Goal: Information Seeking & Learning: Learn about a topic

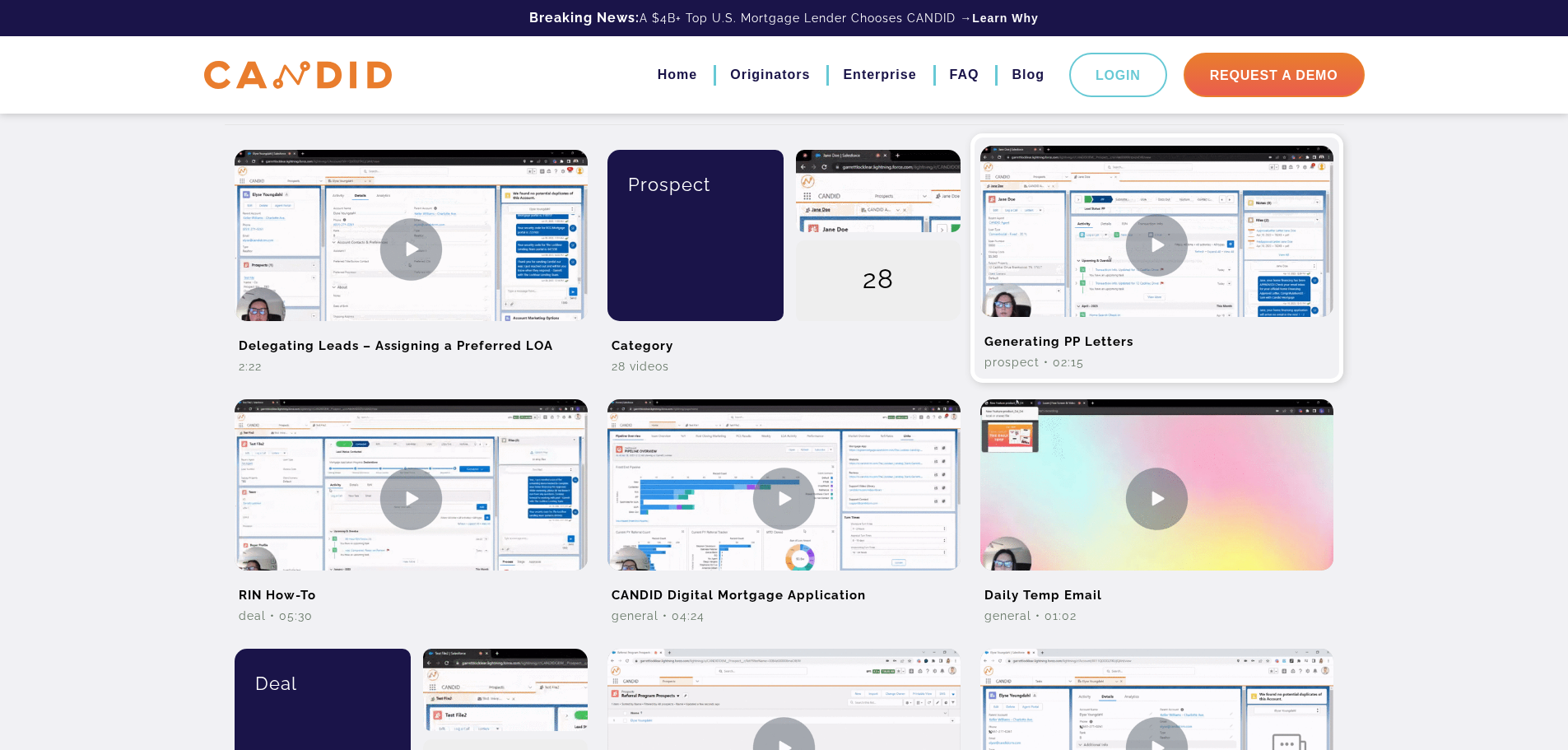
scroll to position [165, 0]
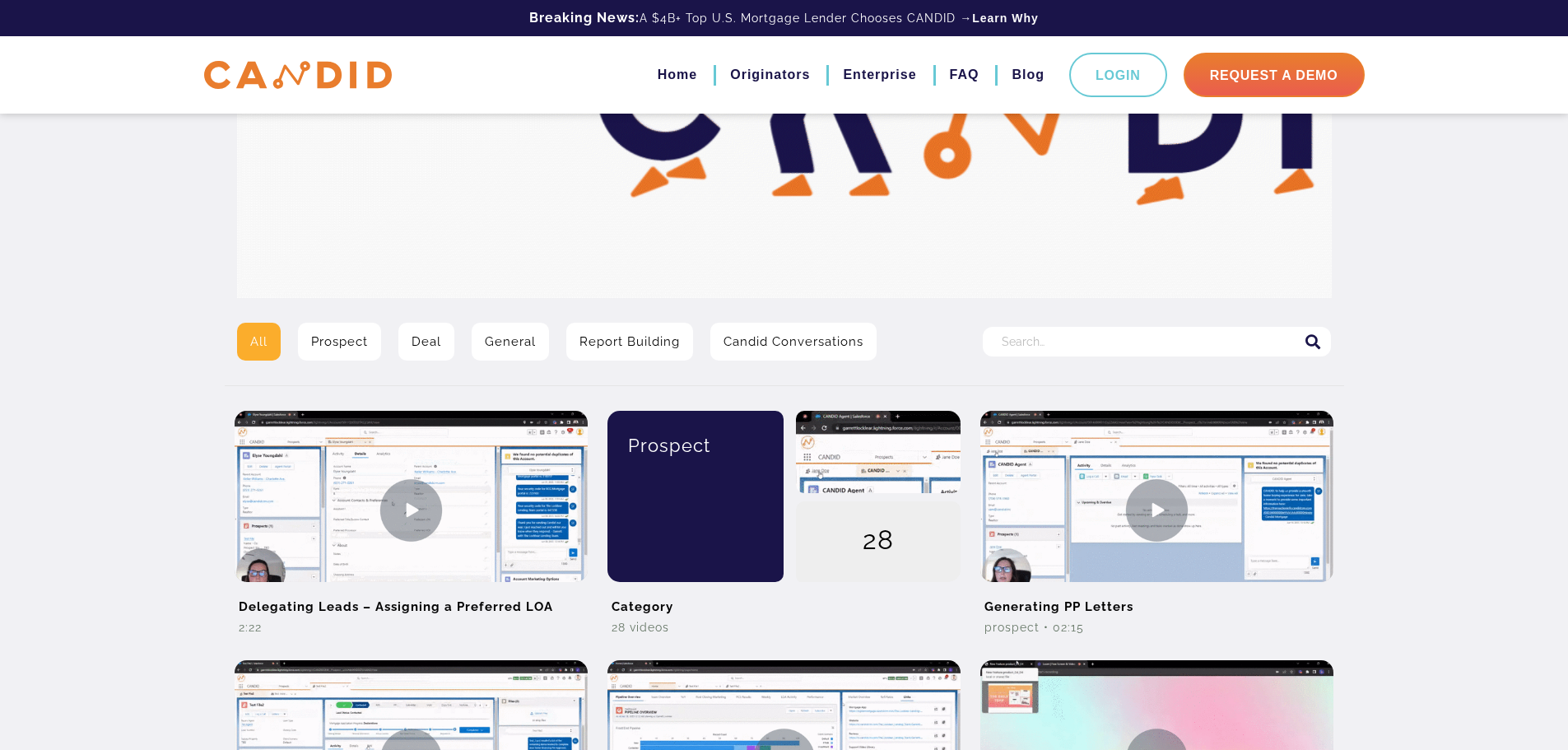
click at [1025, 333] on input "Search for:" at bounding box center [1157, 342] width 348 height 30
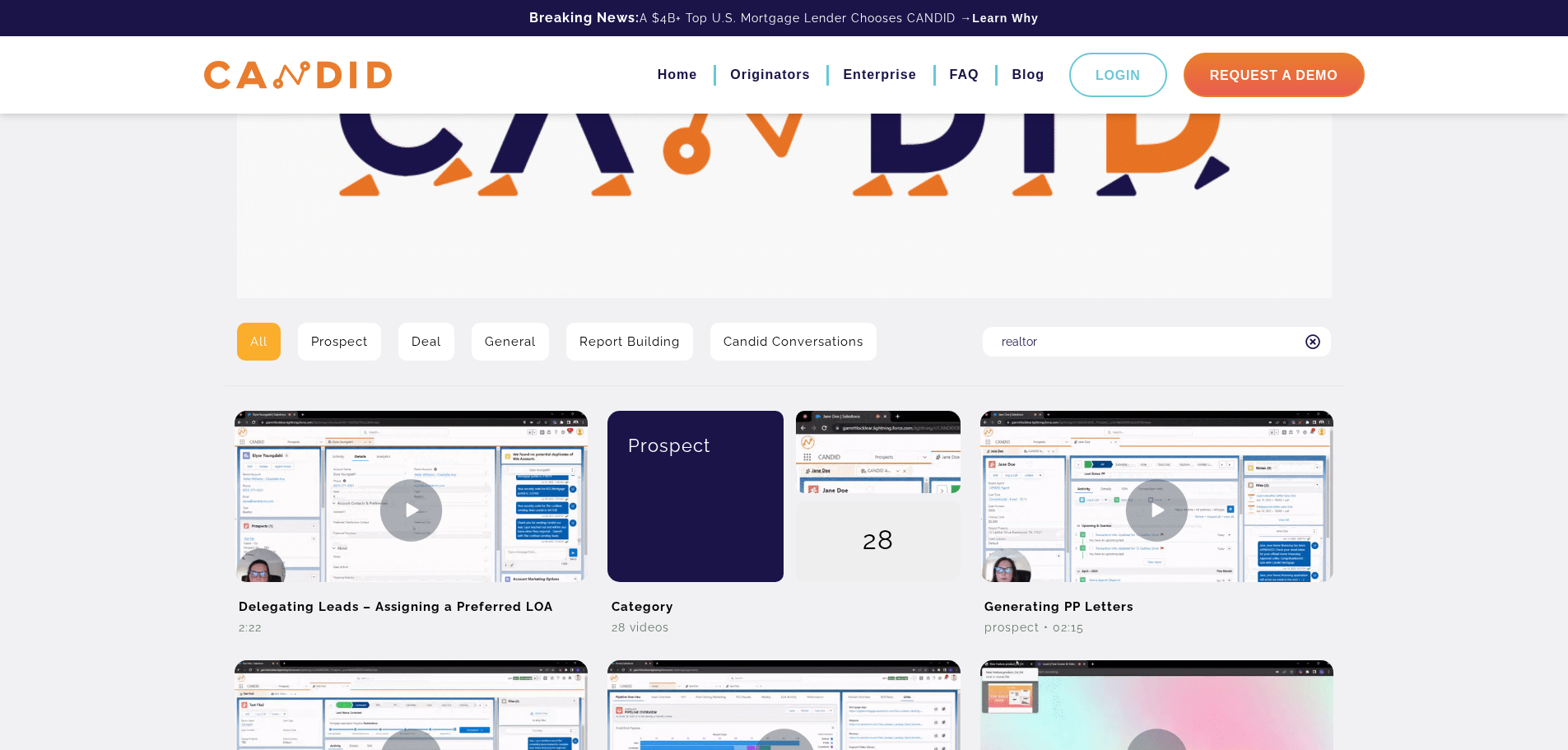
type input "realtor"
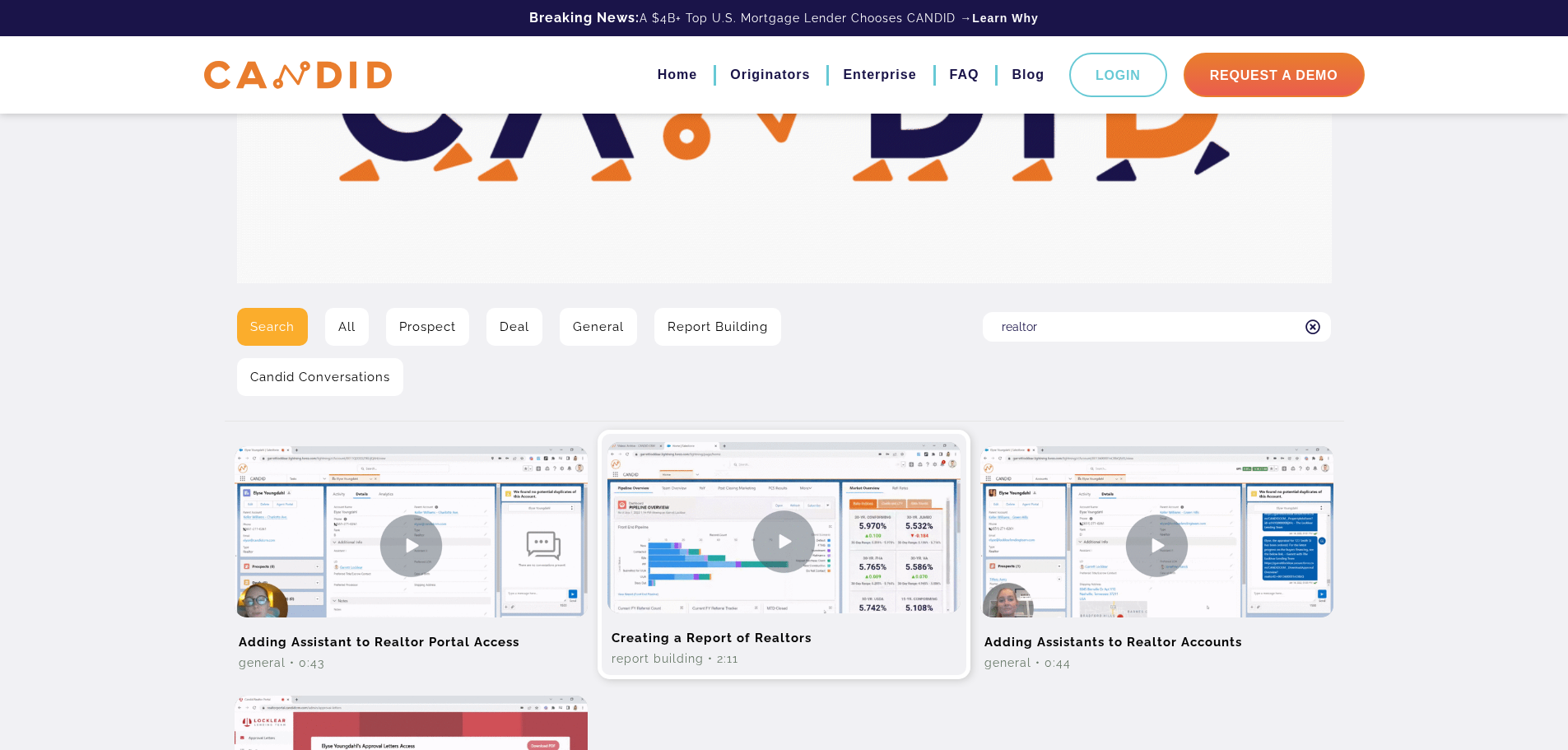
scroll to position [151, 0]
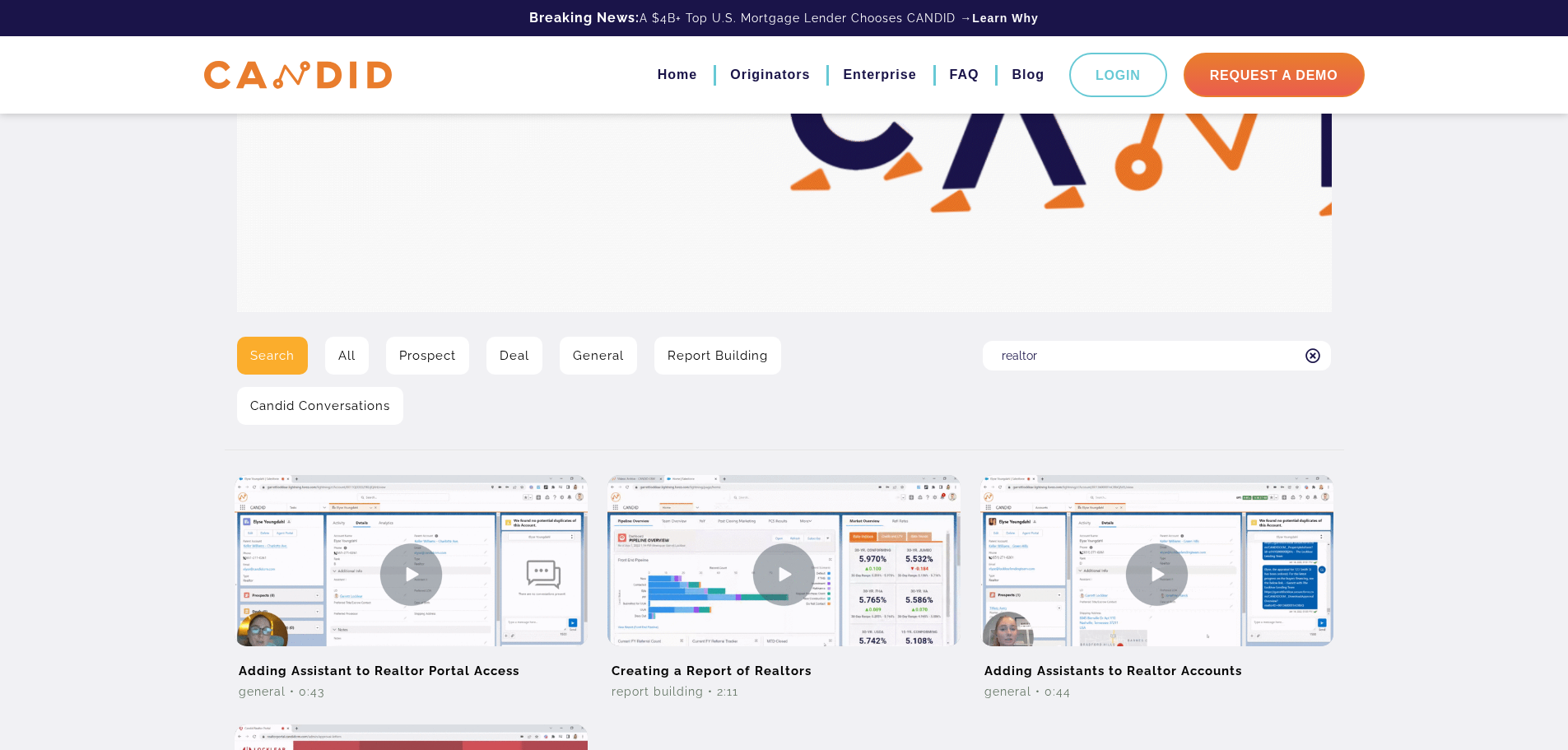
drag, startPoint x: 1068, startPoint y: 355, endPoint x: 981, endPoint y: 353, distance: 87.0
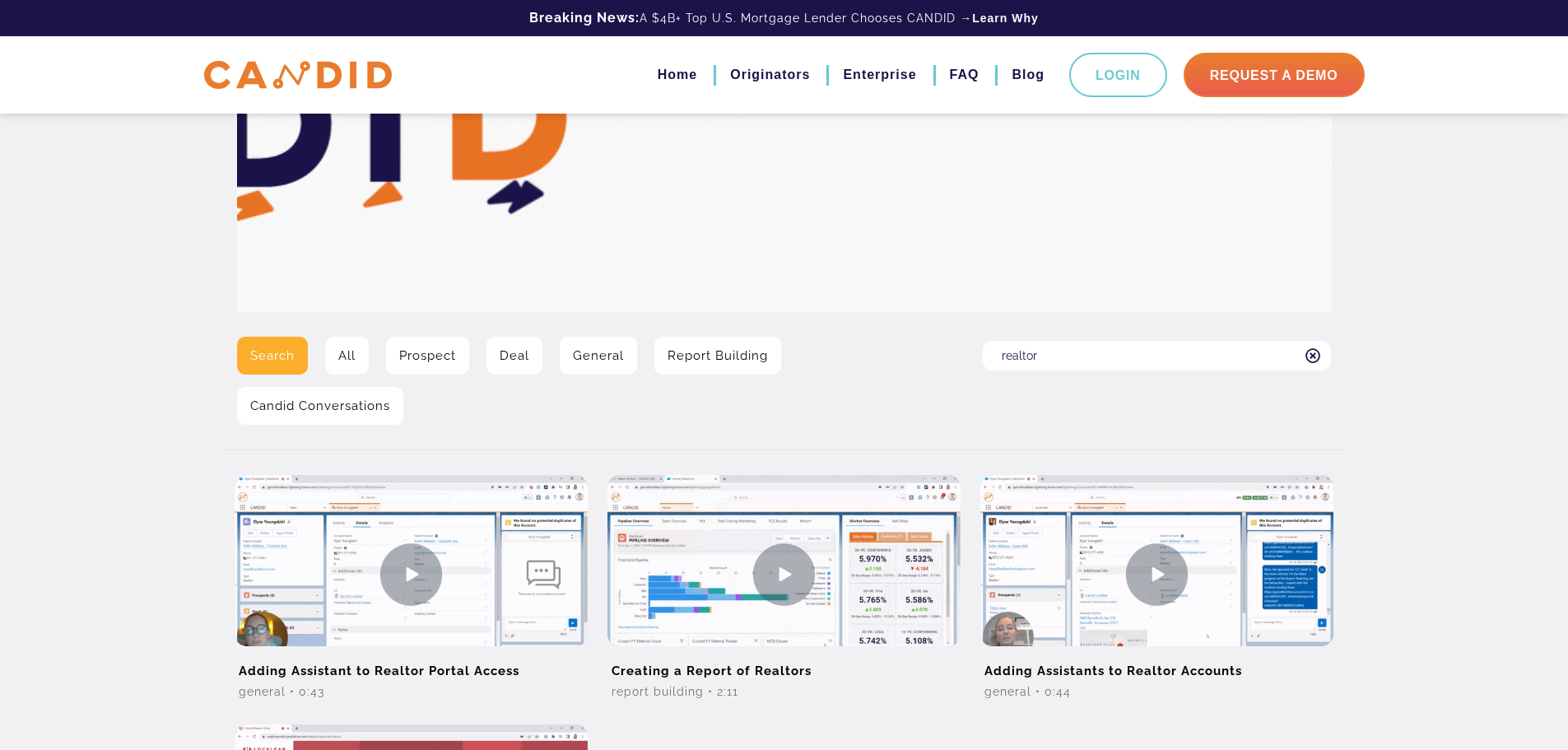
click at [981, 353] on div "Search for: realtor" at bounding box center [1157, 387] width 373 height 100
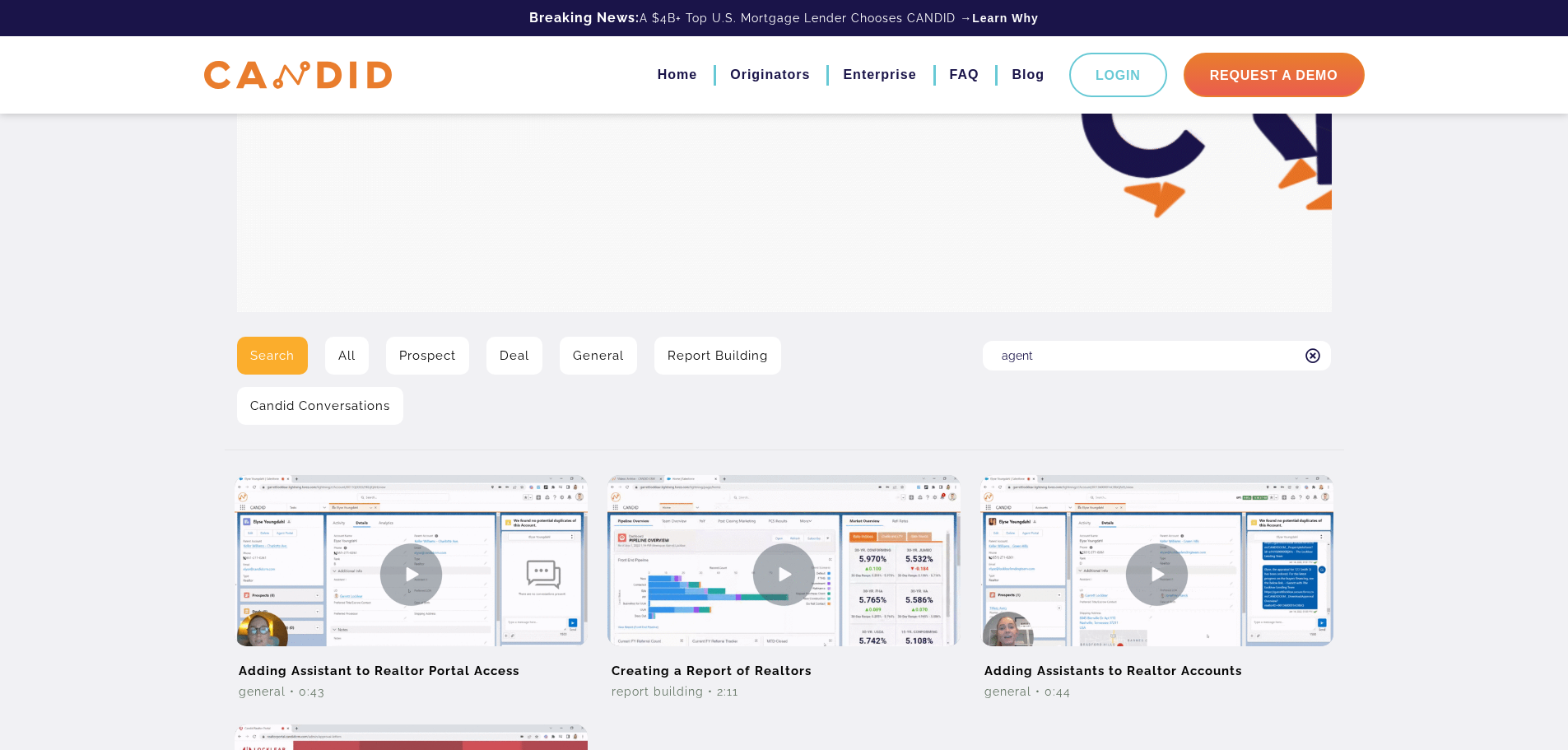
type input "agent"
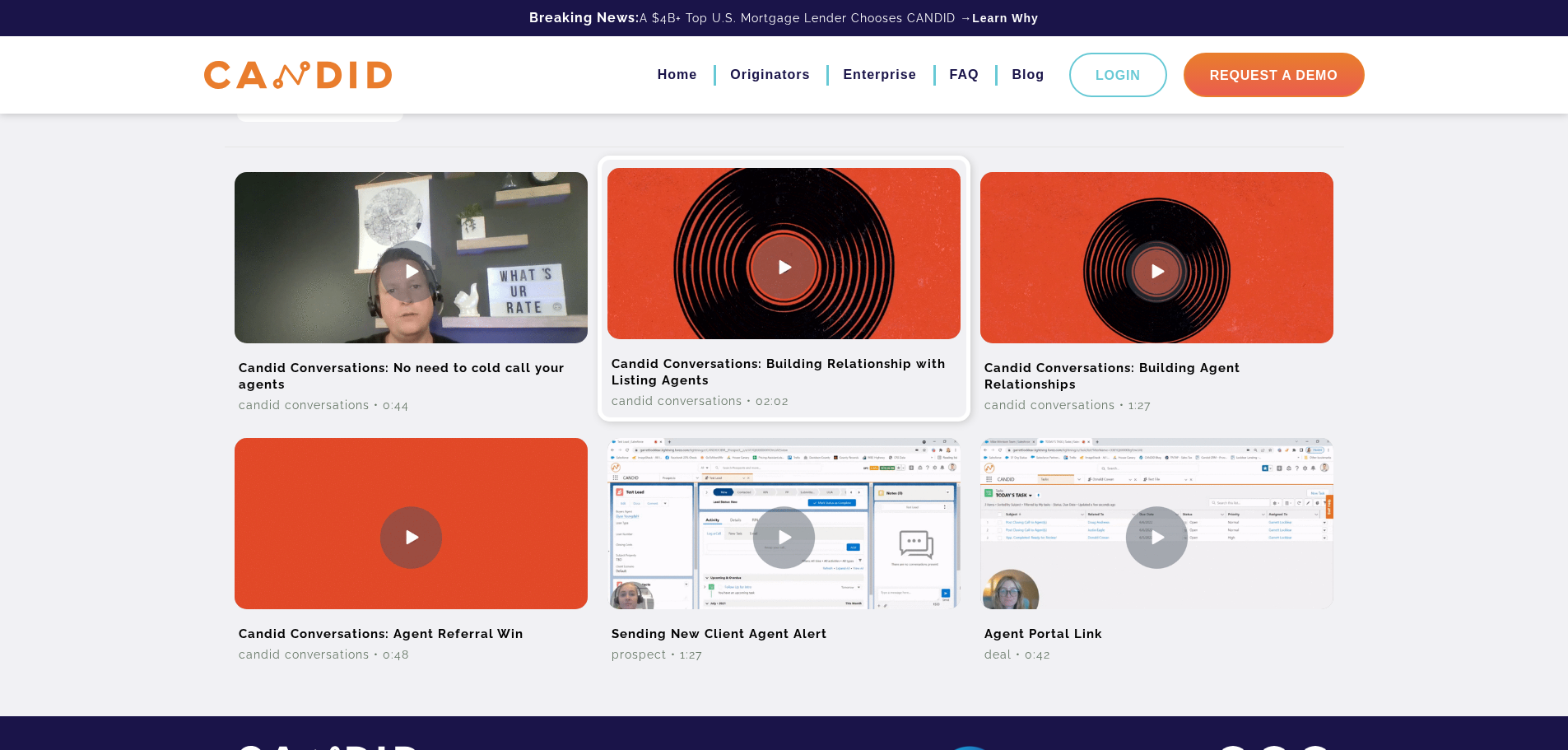
scroll to position [494, 0]
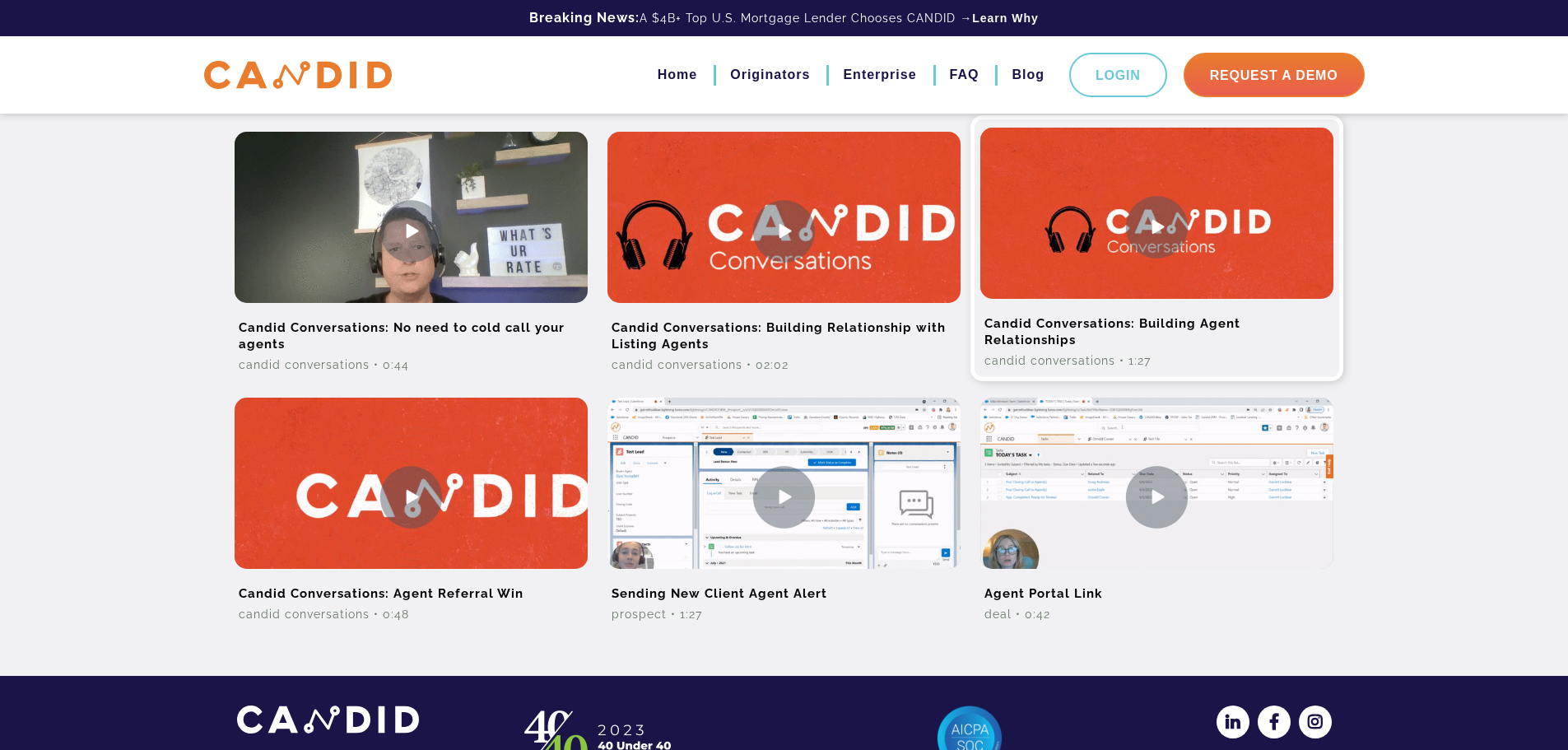
click at [1161, 238] on img at bounding box center [1156, 227] width 353 height 199
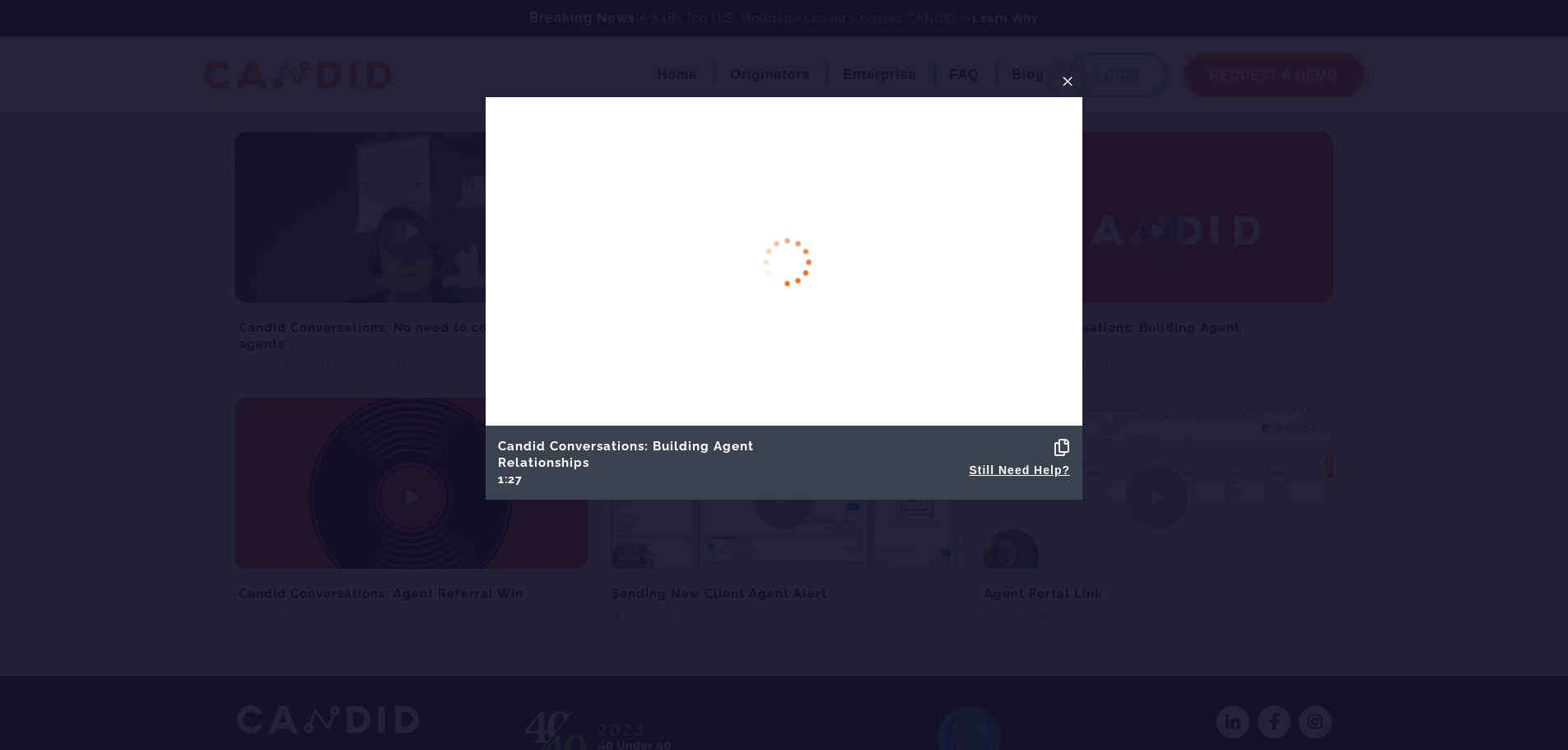
click at [1068, 78] on span "×" at bounding box center [1067, 81] width 13 height 25
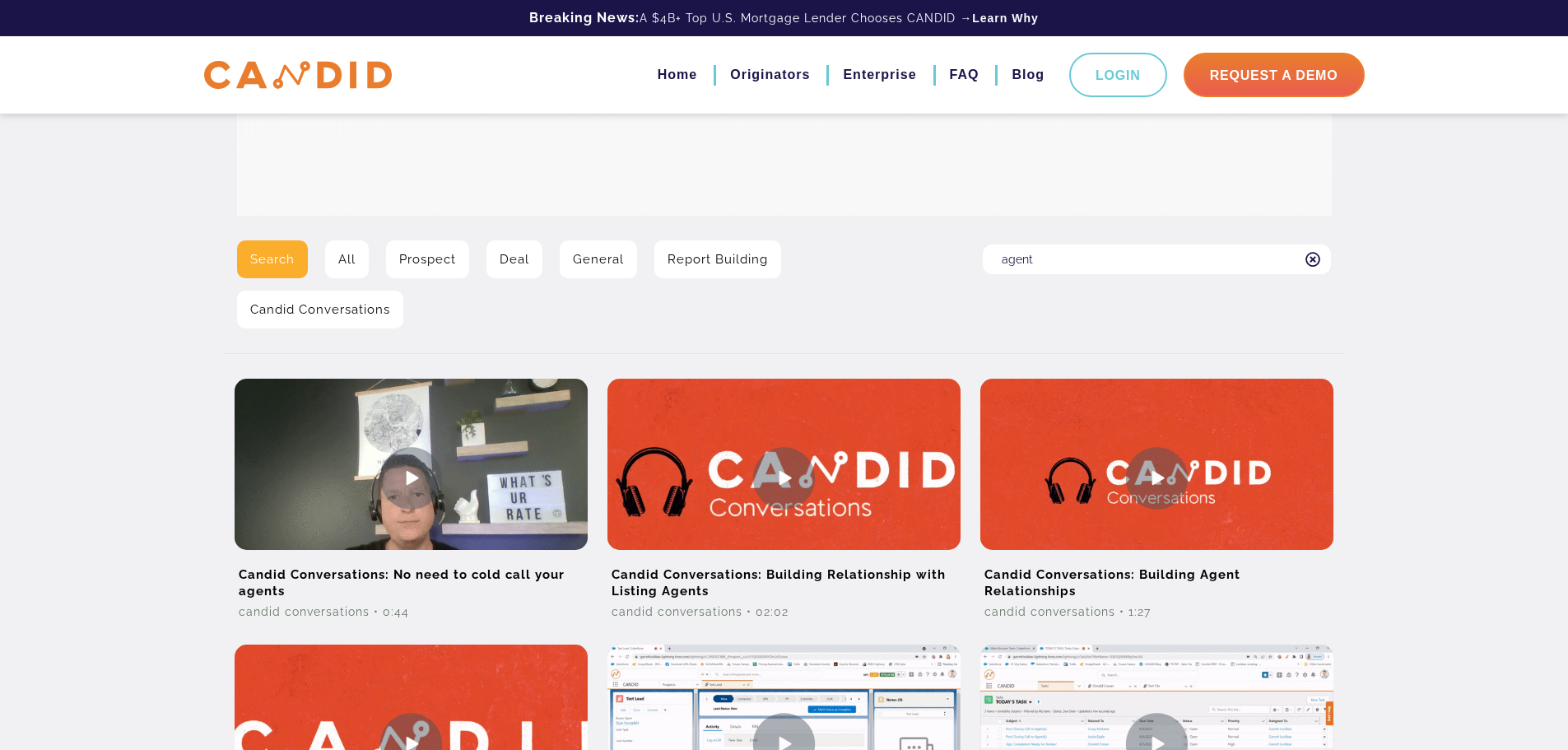
scroll to position [330, 0]
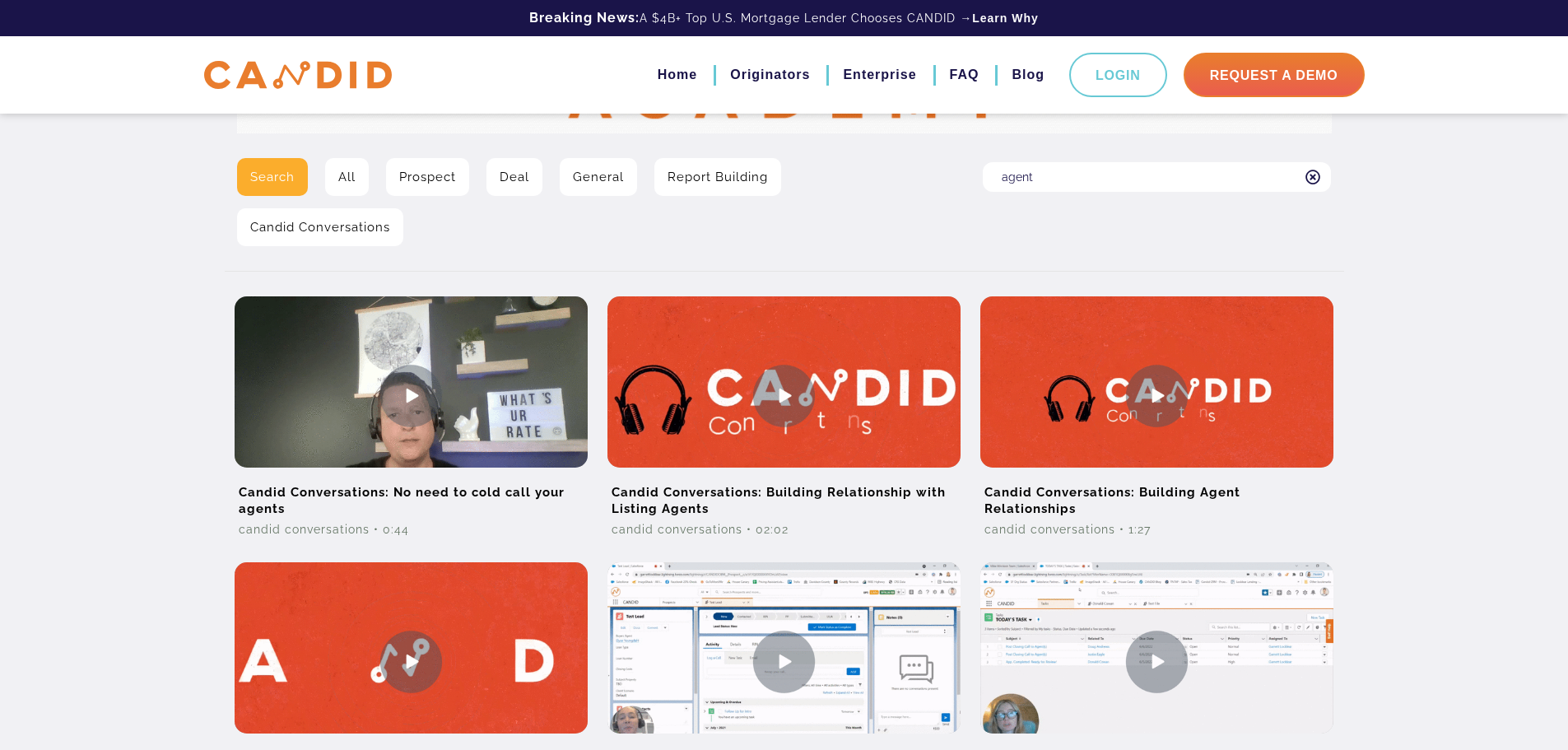
drag, startPoint x: 1050, startPoint y: 170, endPoint x: 989, endPoint y: 170, distance: 61.0
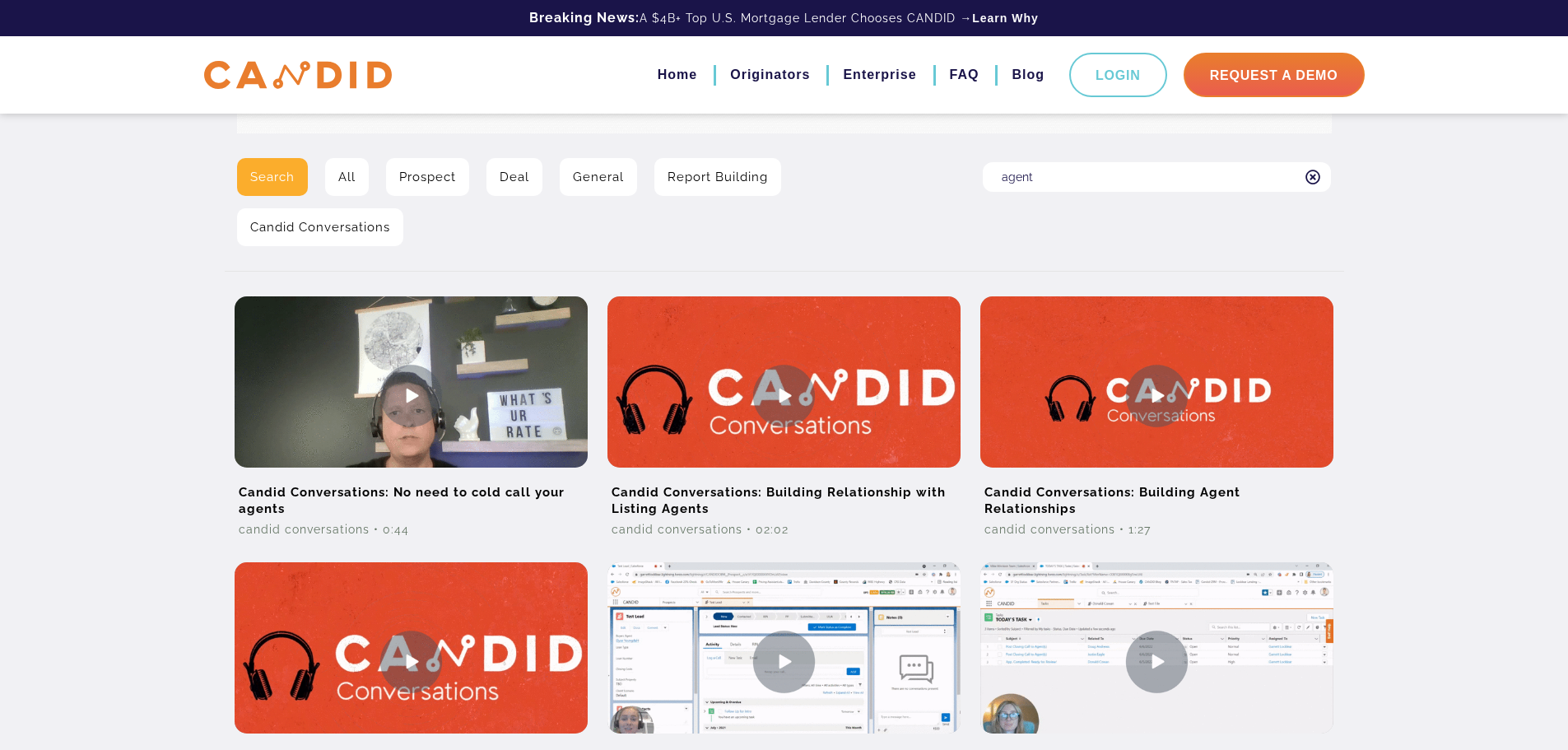
click at [989, 170] on input "agent" at bounding box center [1157, 177] width 348 height 30
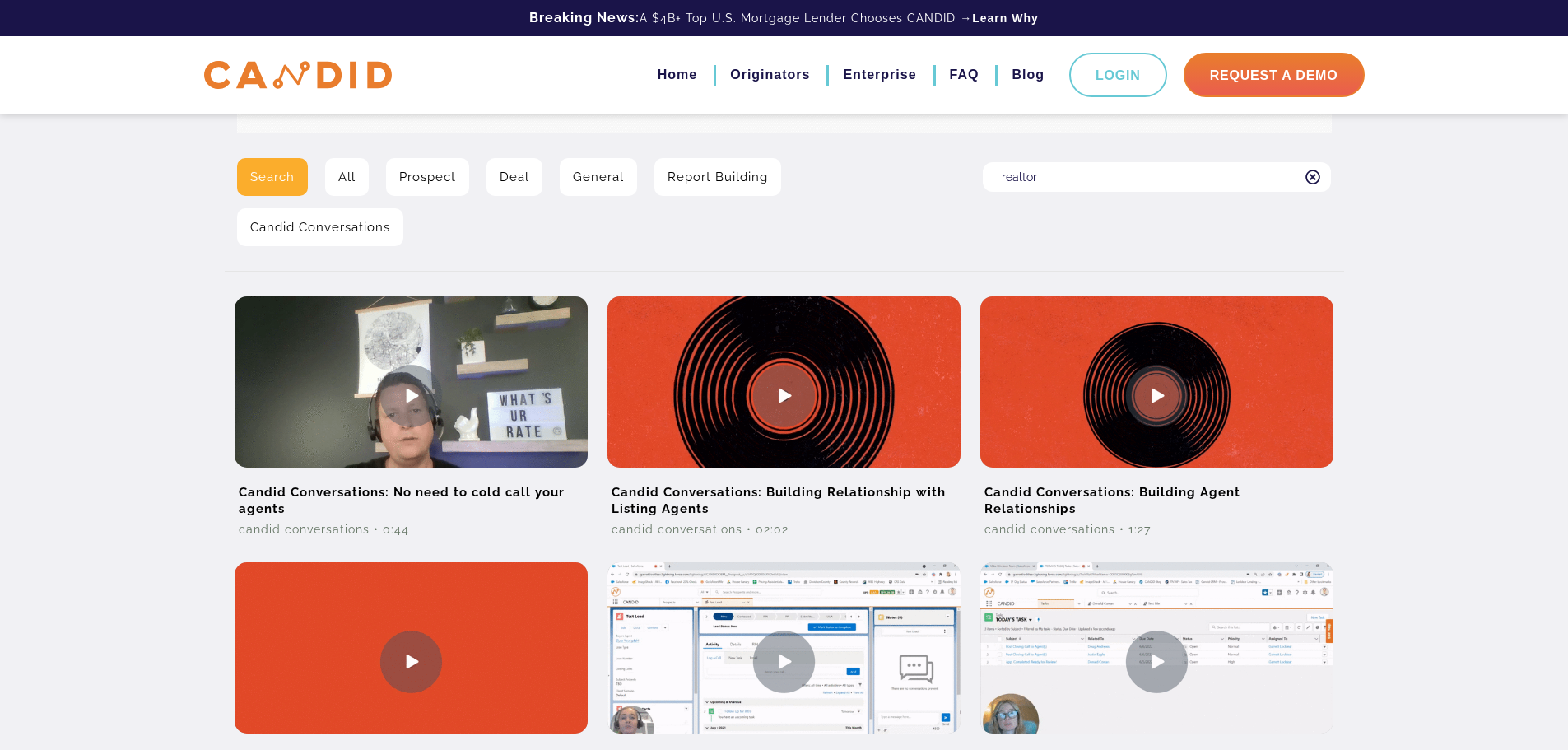
type input "realtor"
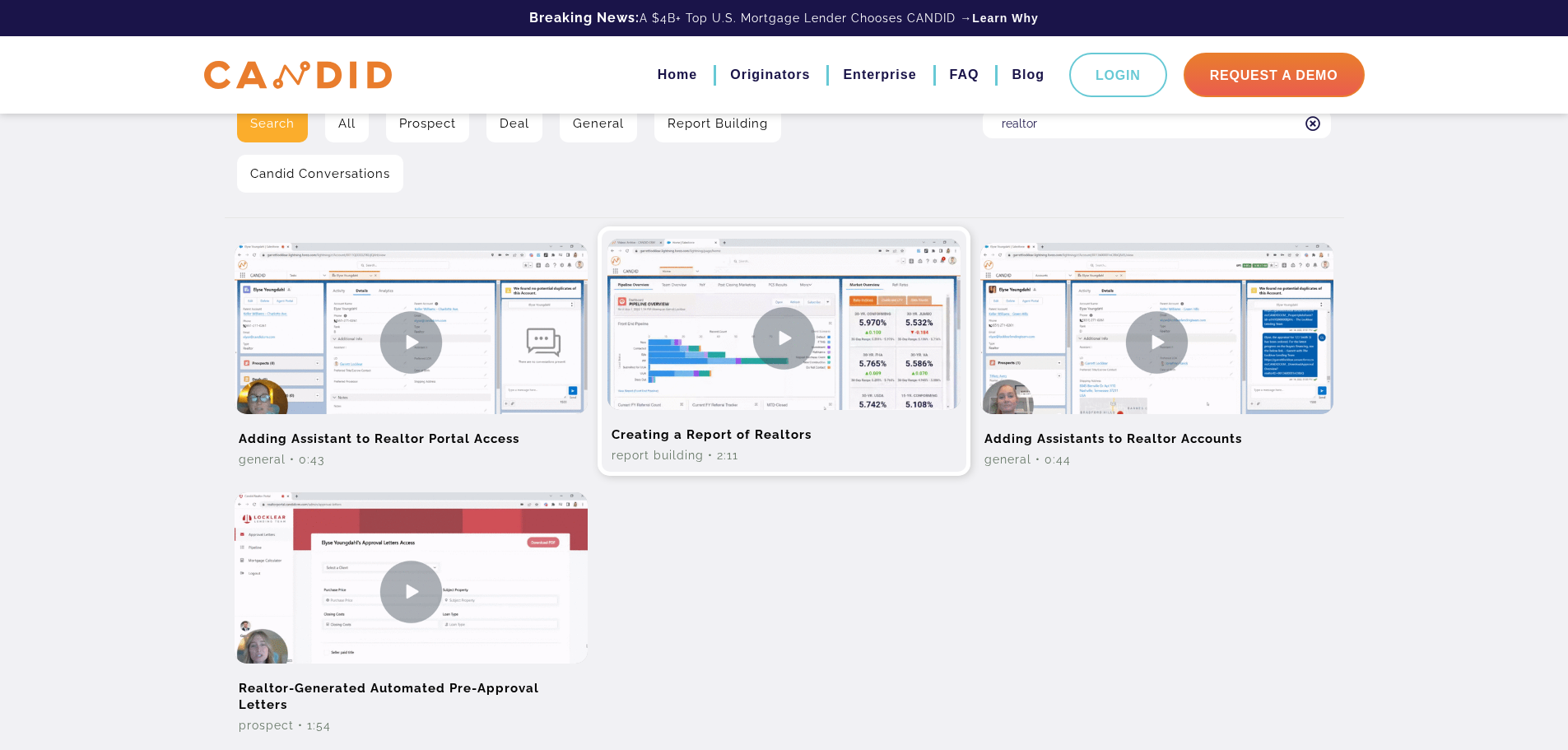
scroll to position [412, 0]
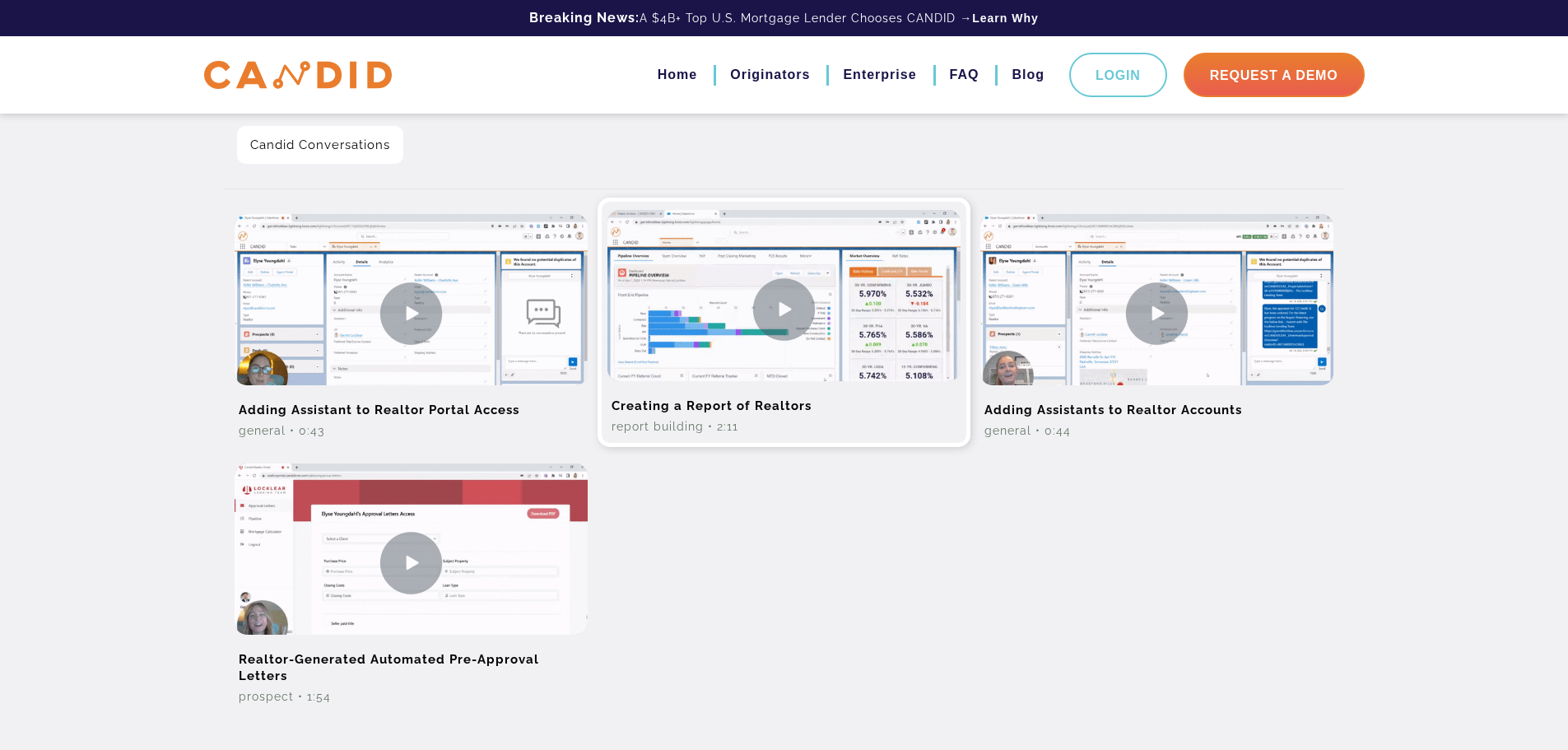
click at [735, 330] on img at bounding box center [784, 309] width 353 height 199
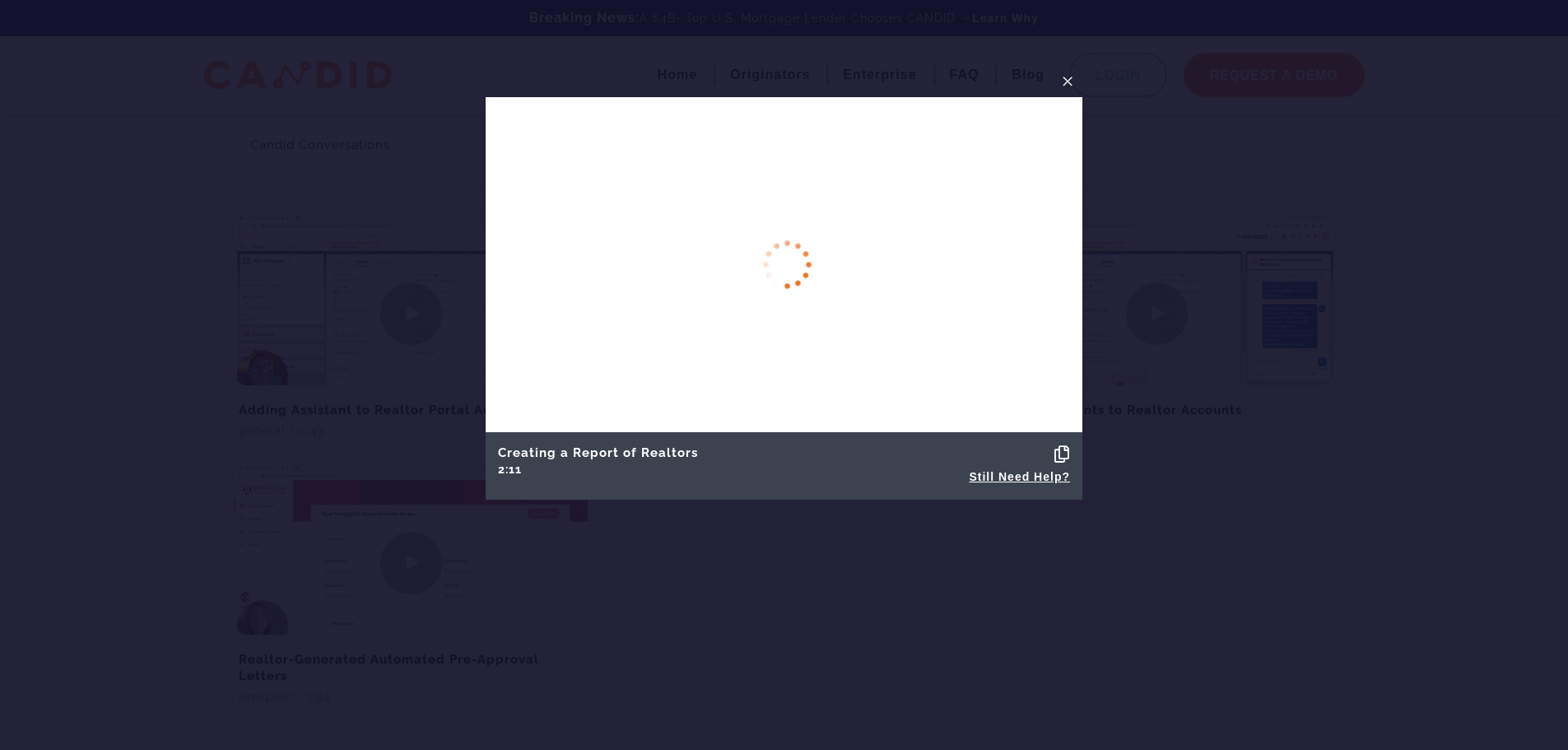
scroll to position [0, 0]
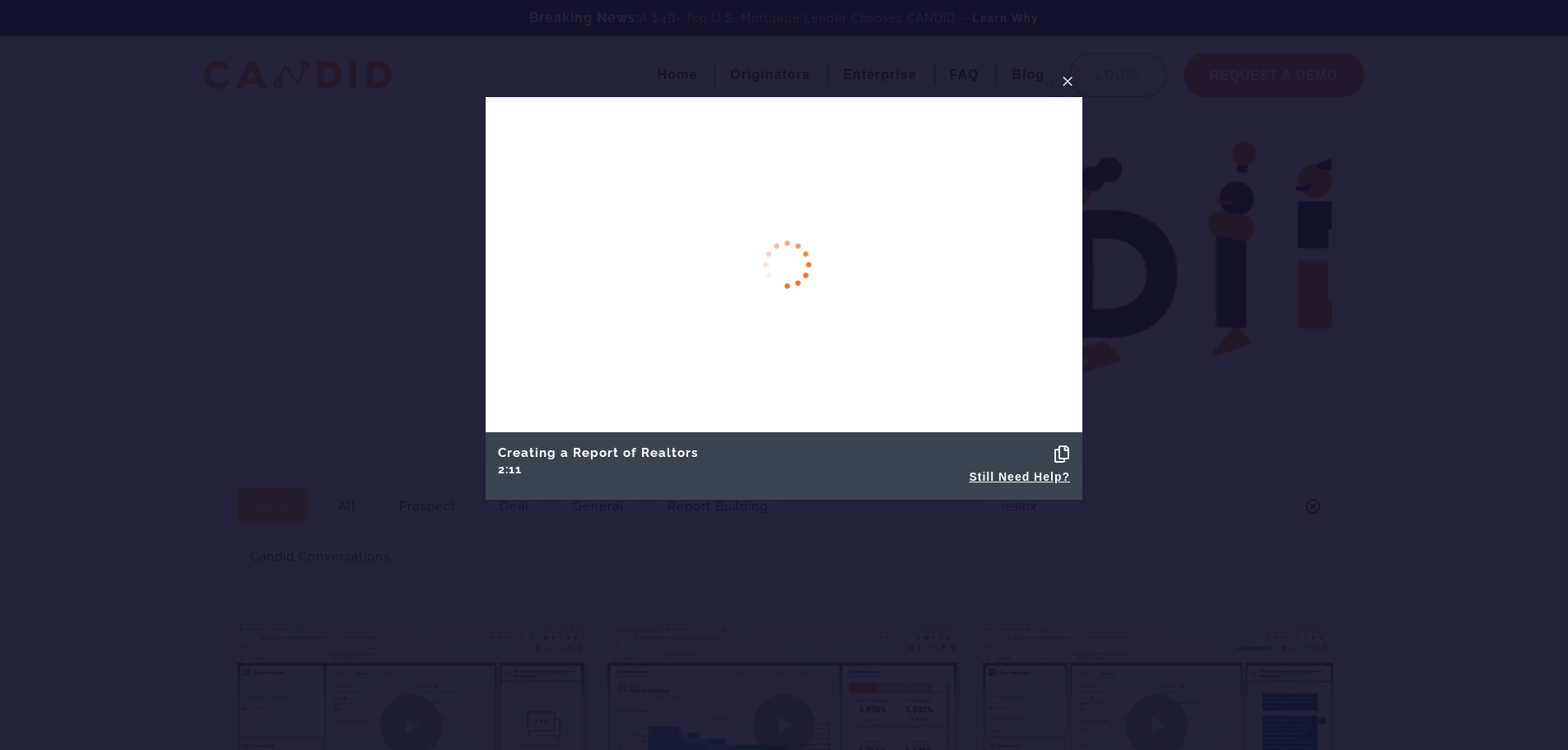
click at [1065, 76] on span "×" at bounding box center [1067, 81] width 13 height 25
